Goal: Information Seeking & Learning: Learn about a topic

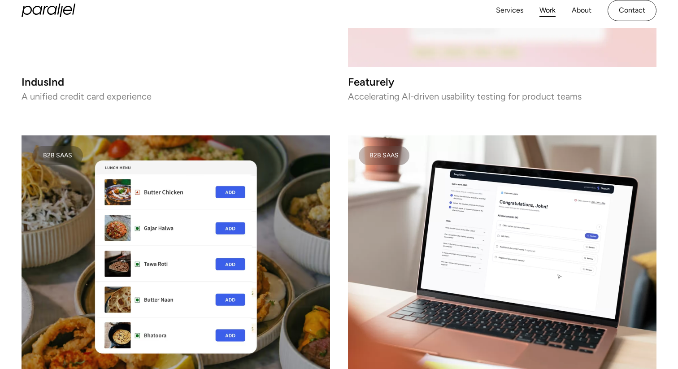
scroll to position [1652, 0]
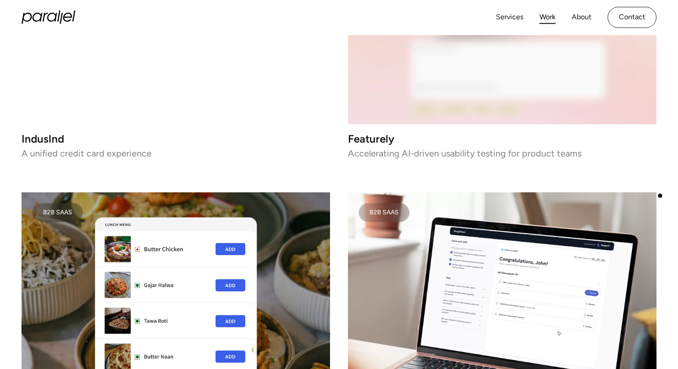
scroll to position [1666, 0]
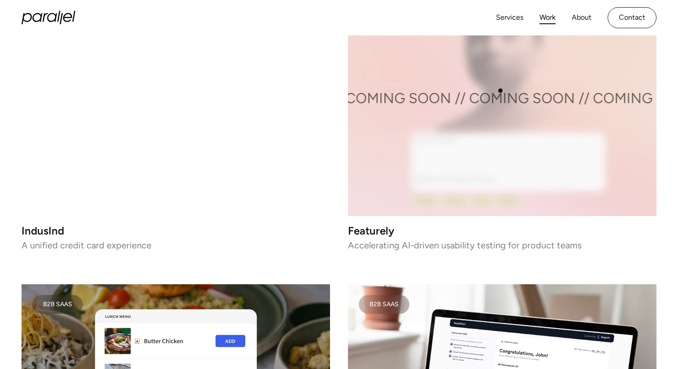
scroll to position [1569, 0]
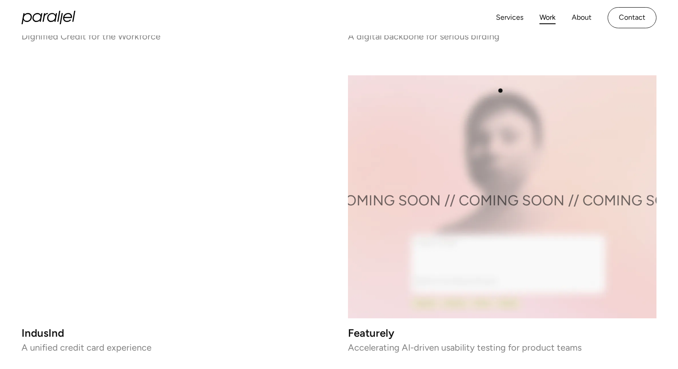
scroll to position [1471, 0]
